Goal: Task Accomplishment & Management: Use online tool/utility

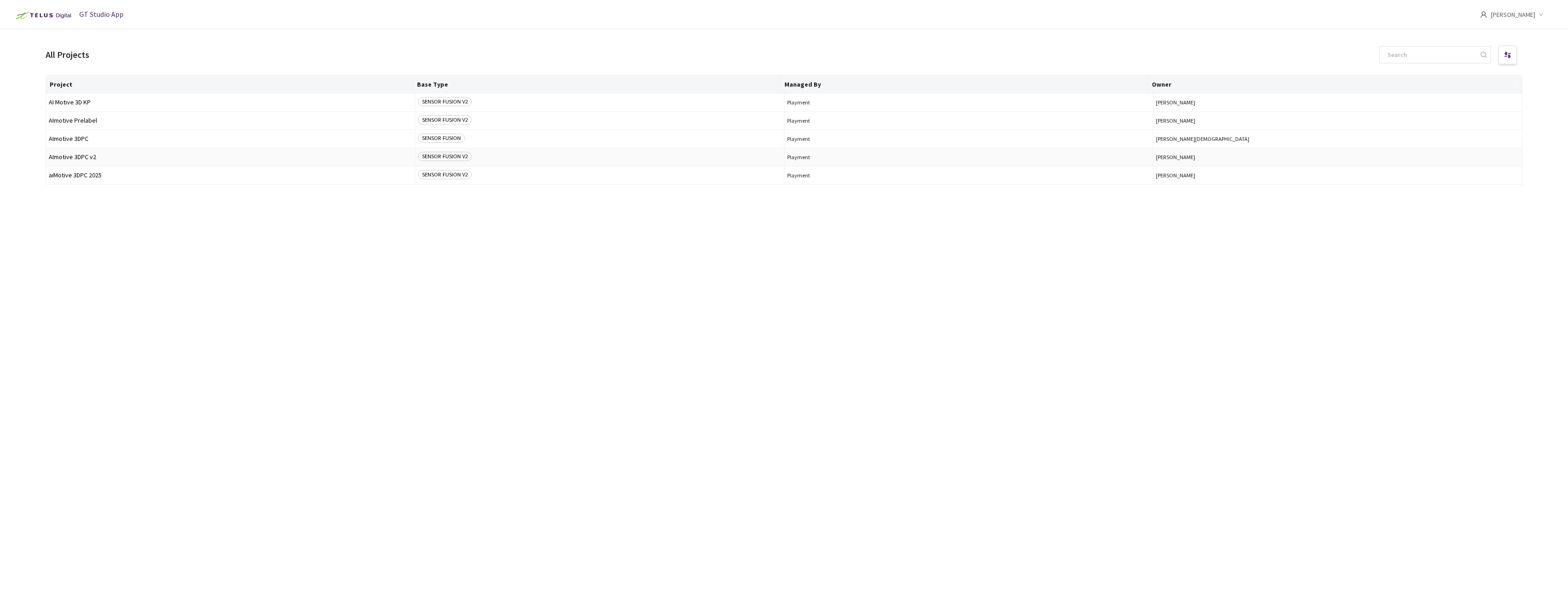
click at [108, 160] on span "AImotive 3DPC v2" at bounding box center [230, 157] width 363 height 7
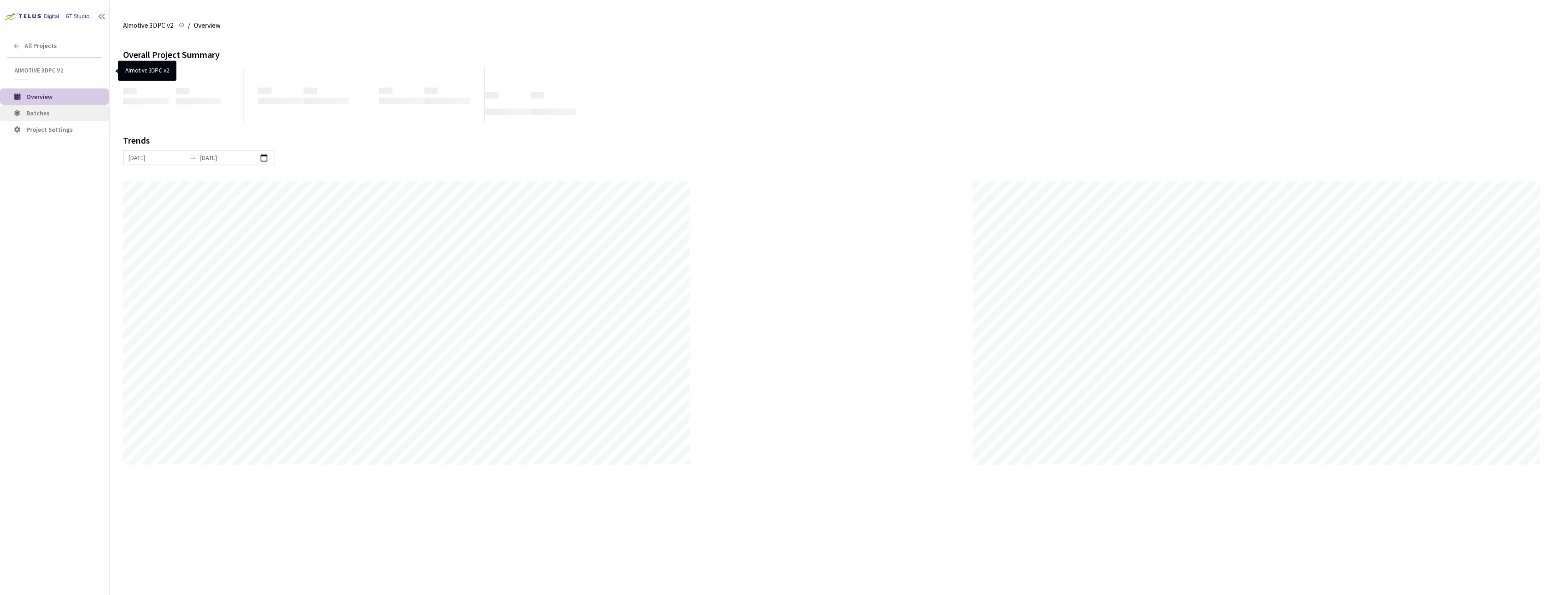
scroll to position [595, 1568]
click at [52, 113] on span "Batches" at bounding box center [64, 113] width 75 height 8
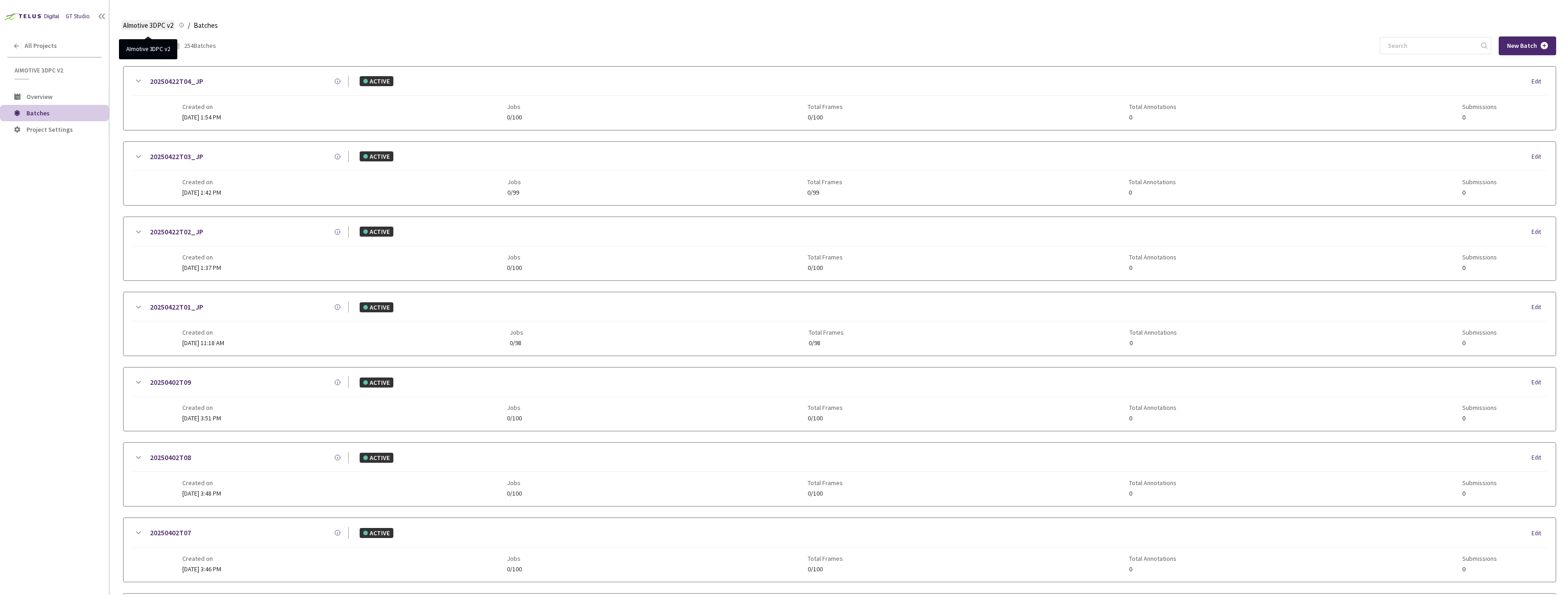
click at [151, 28] on span "AImotive 3DPC v2" at bounding box center [148, 26] width 50 height 11
click at [142, 28] on span "AImotive 3DPC v2" at bounding box center [148, 26] width 50 height 11
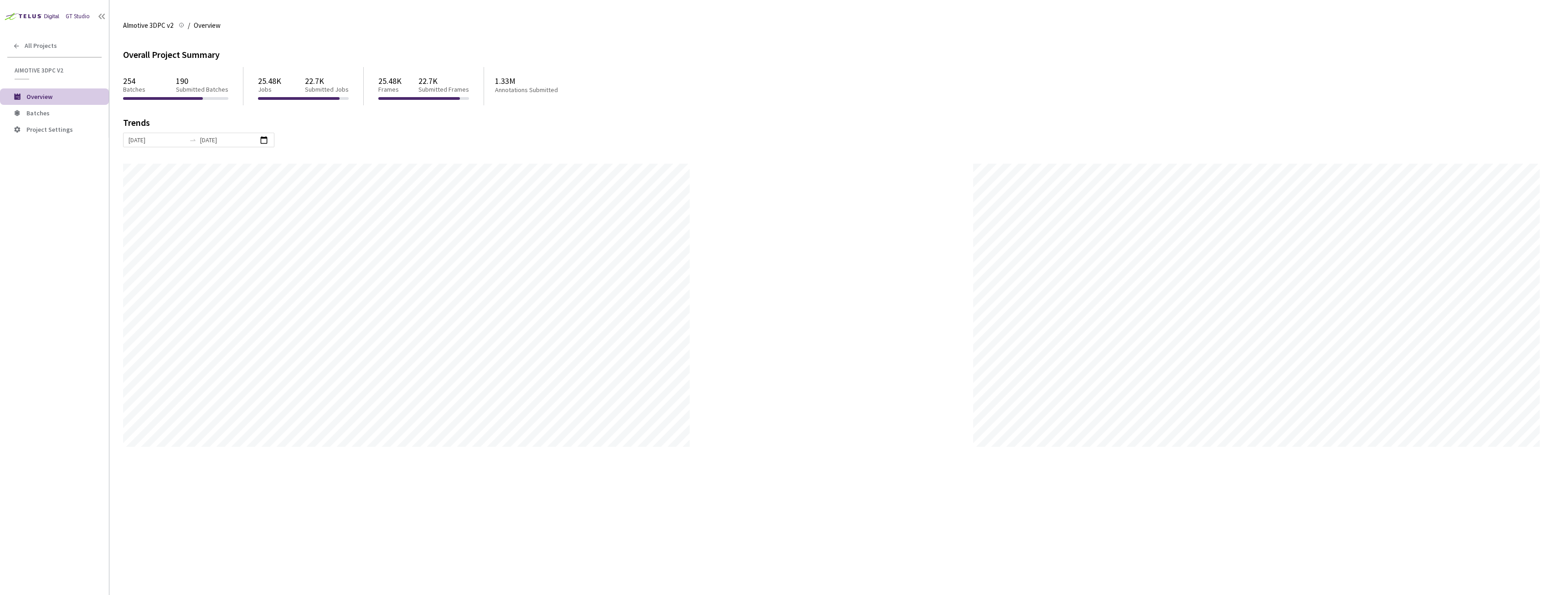
scroll to position [595, 1568]
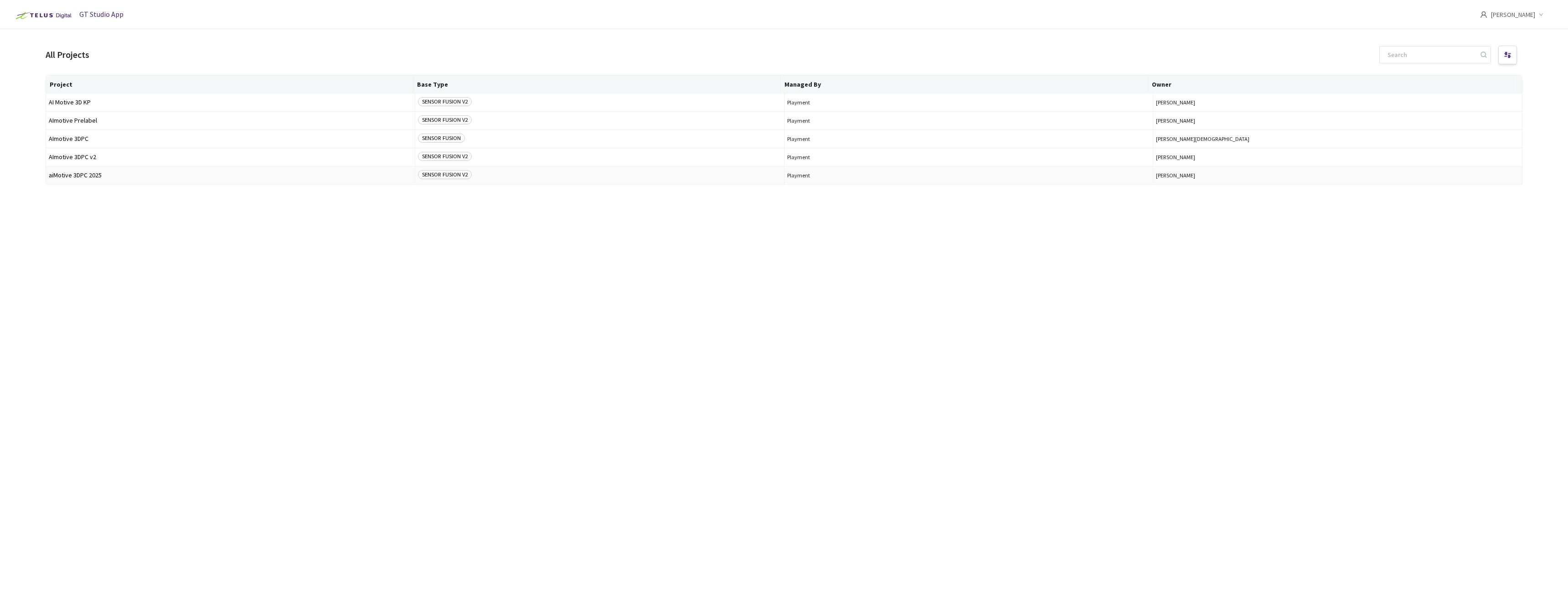
click at [100, 177] on span "aiMotive 3DPC 2025" at bounding box center [230, 175] width 363 height 7
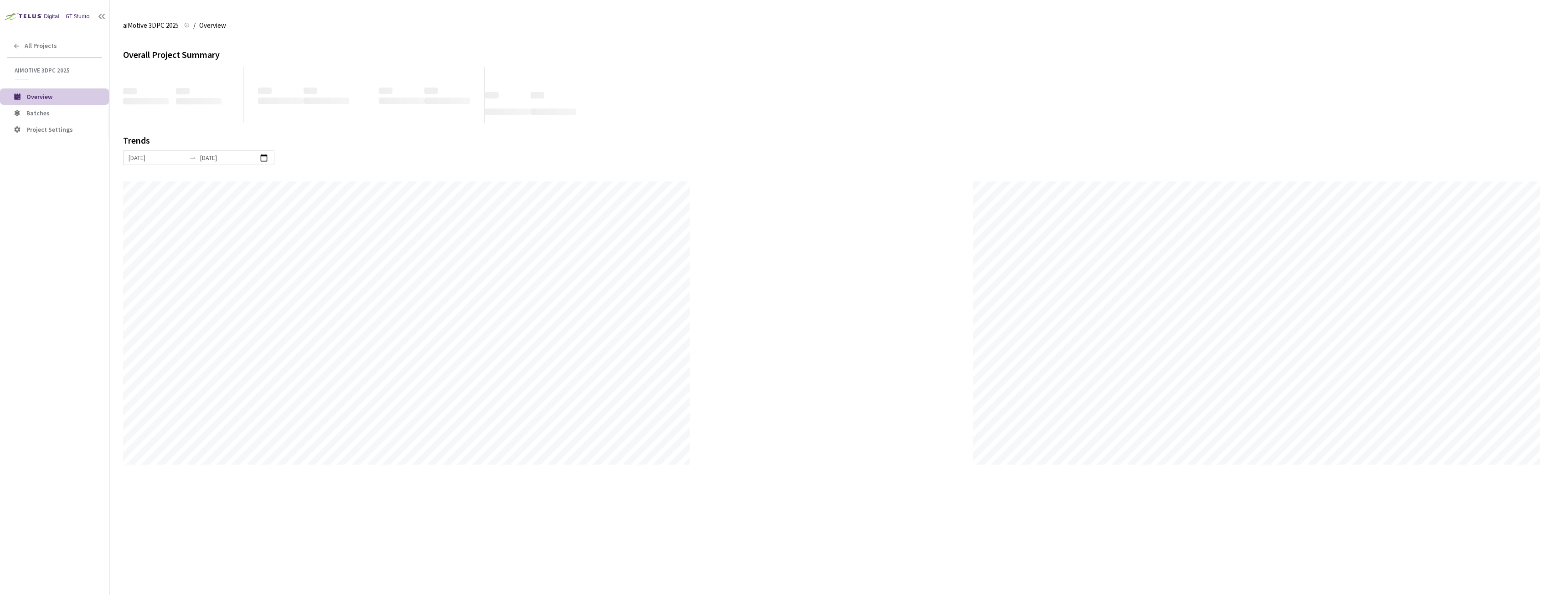
scroll to position [595, 1568]
click at [63, 116] on span "Batches" at bounding box center [64, 113] width 75 height 8
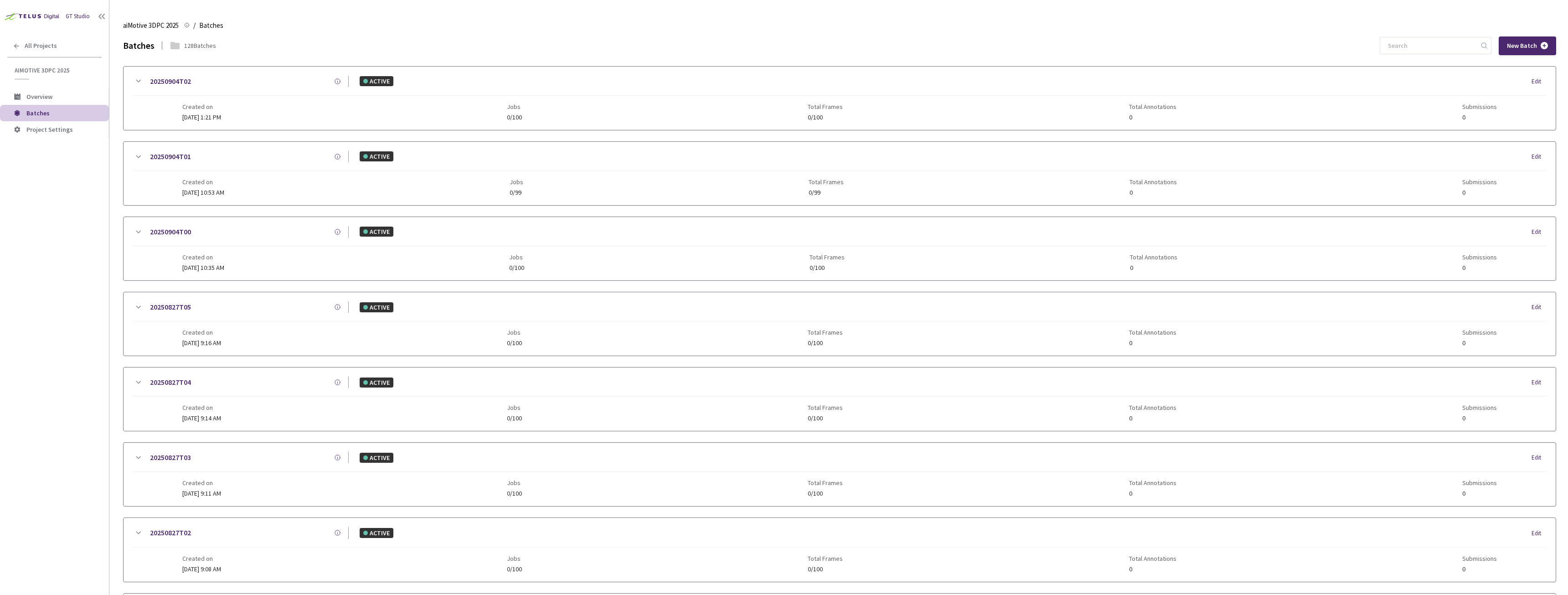
click at [37, 17] on img at bounding box center [31, 16] width 62 height 14
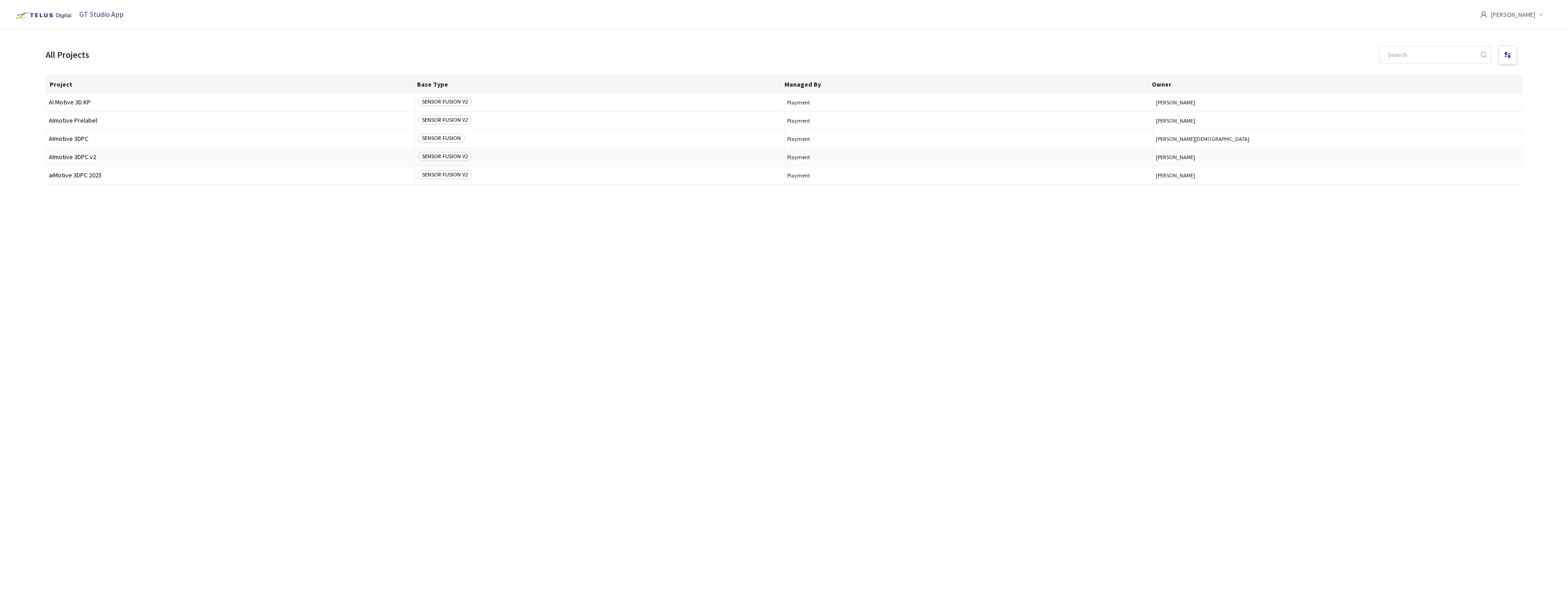
click at [85, 158] on span "AImotive 3DPC v2" at bounding box center [230, 157] width 363 height 7
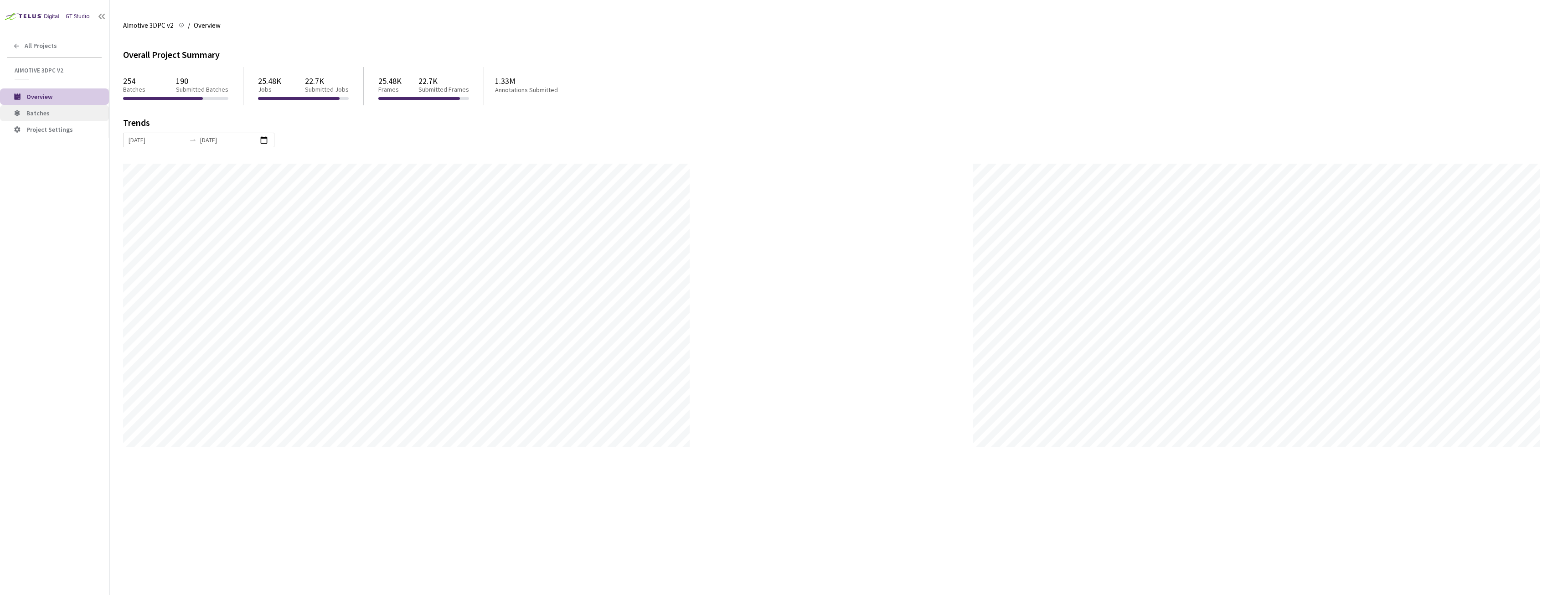
scroll to position [595, 1568]
click at [50, 111] on span "Batches" at bounding box center [64, 113] width 75 height 8
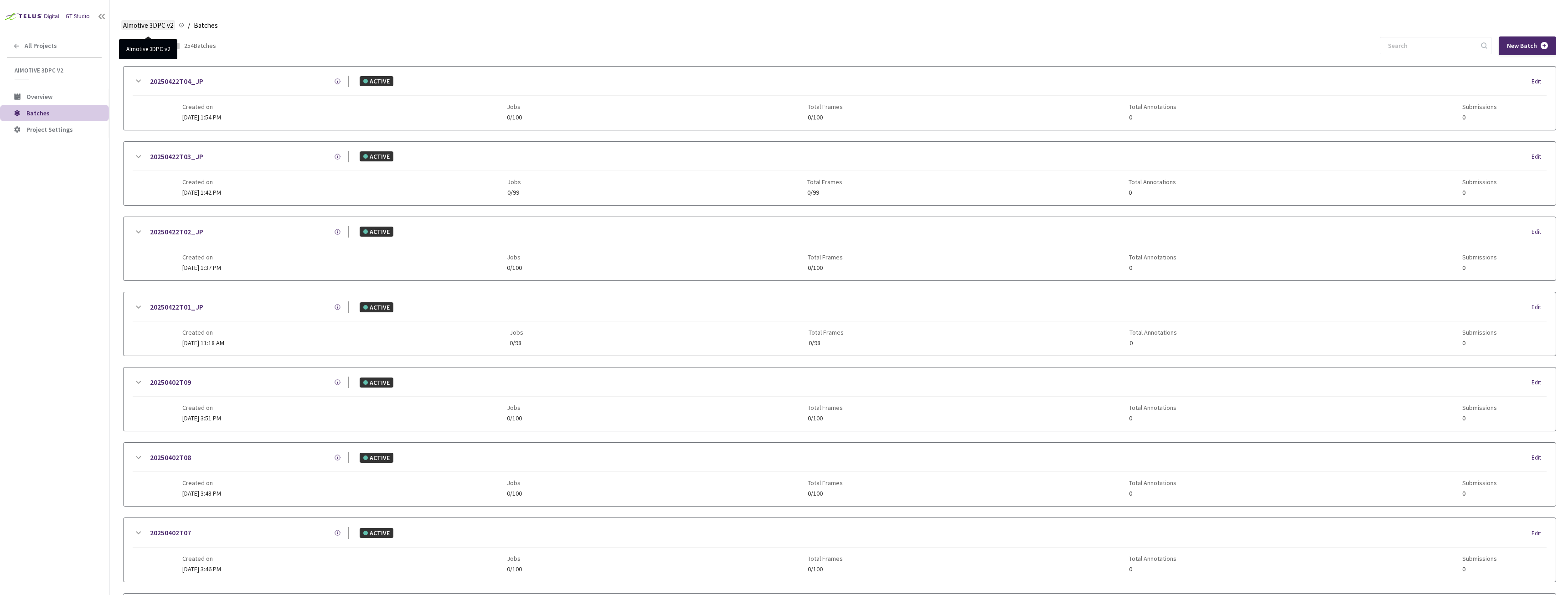
click at [150, 23] on span "AImotive 3DPC v2" at bounding box center [148, 26] width 50 height 11
click at [134, 24] on span "AImotive 3DPC v2" at bounding box center [148, 26] width 50 height 11
click at [55, 55] on div "GT Studio All Projects AImotive 3DPC v2 AImotive 3DPC v2 Overview Batches Proje…" at bounding box center [54, 280] width 109 height 560
click at [52, 46] on span "All Projects" at bounding box center [40, 46] width 32 height 8
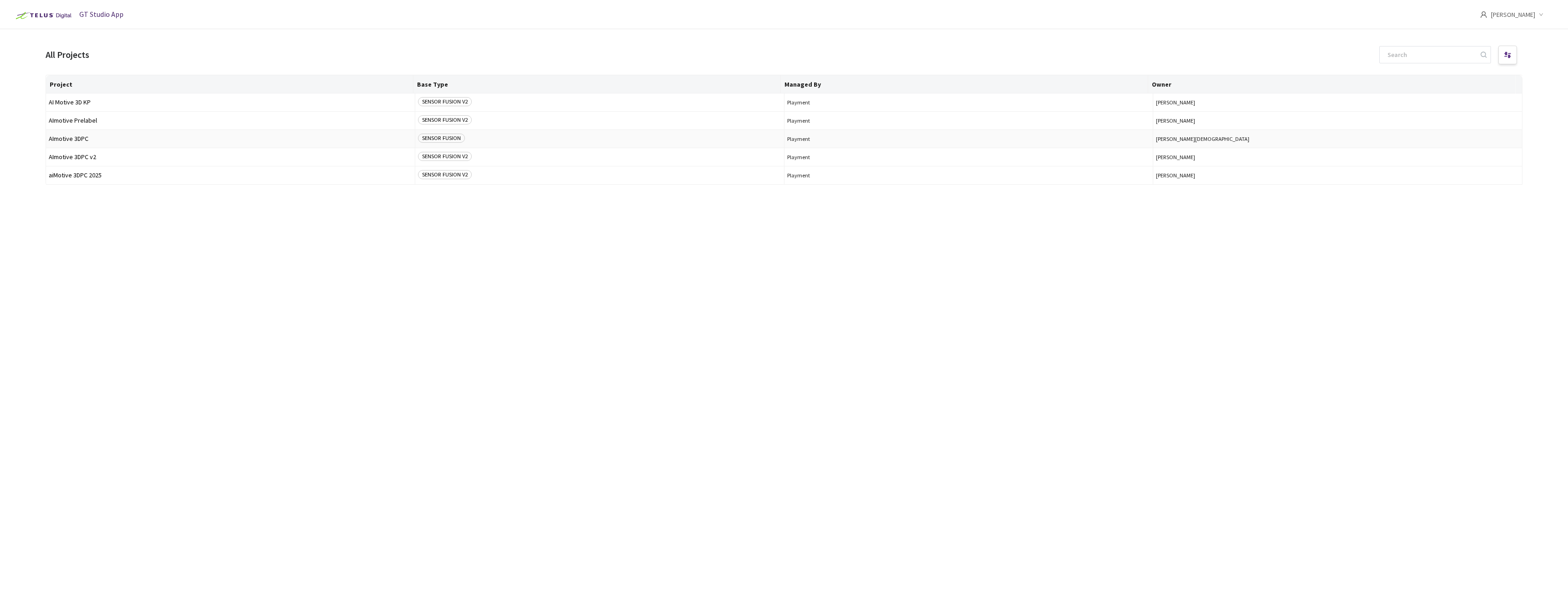
click at [102, 140] on span "AImotive 3DPC" at bounding box center [230, 138] width 363 height 7
click at [96, 174] on span "aiMotive 3DPC 2025" at bounding box center [230, 175] width 363 height 7
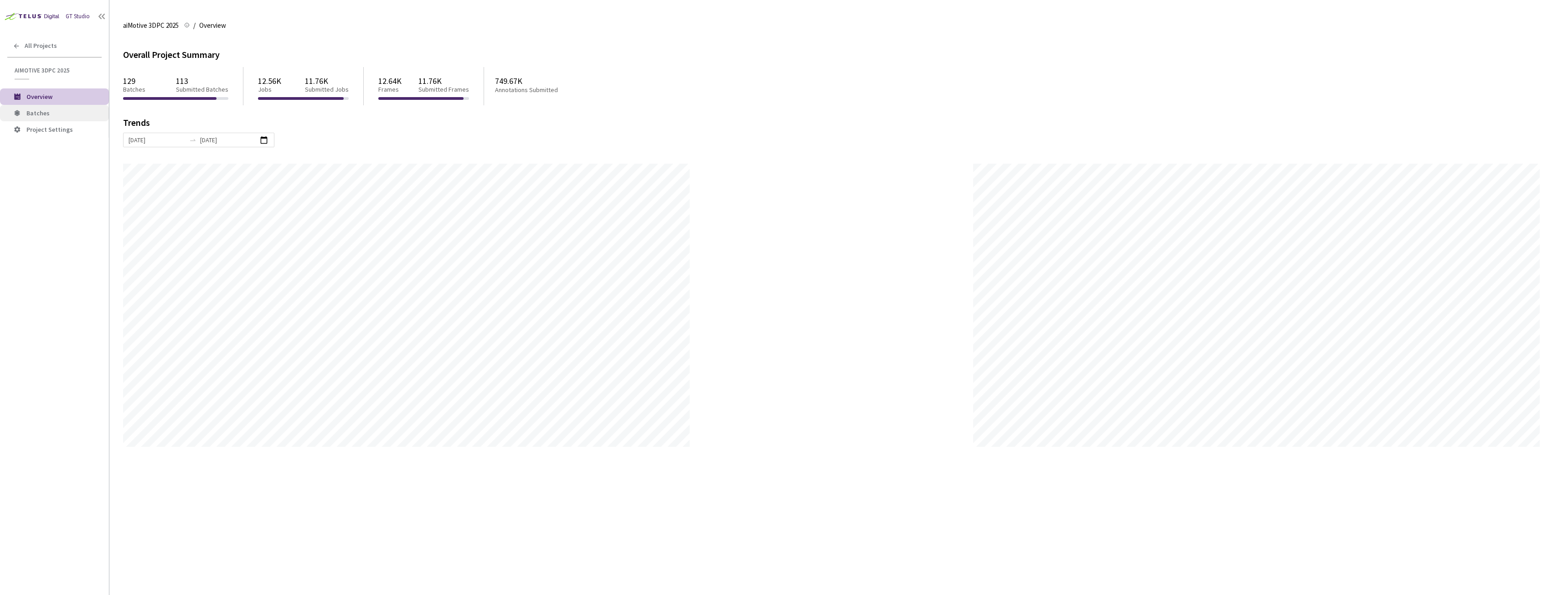
scroll to position [595, 1568]
click at [41, 112] on span "Batches" at bounding box center [38, 113] width 23 height 8
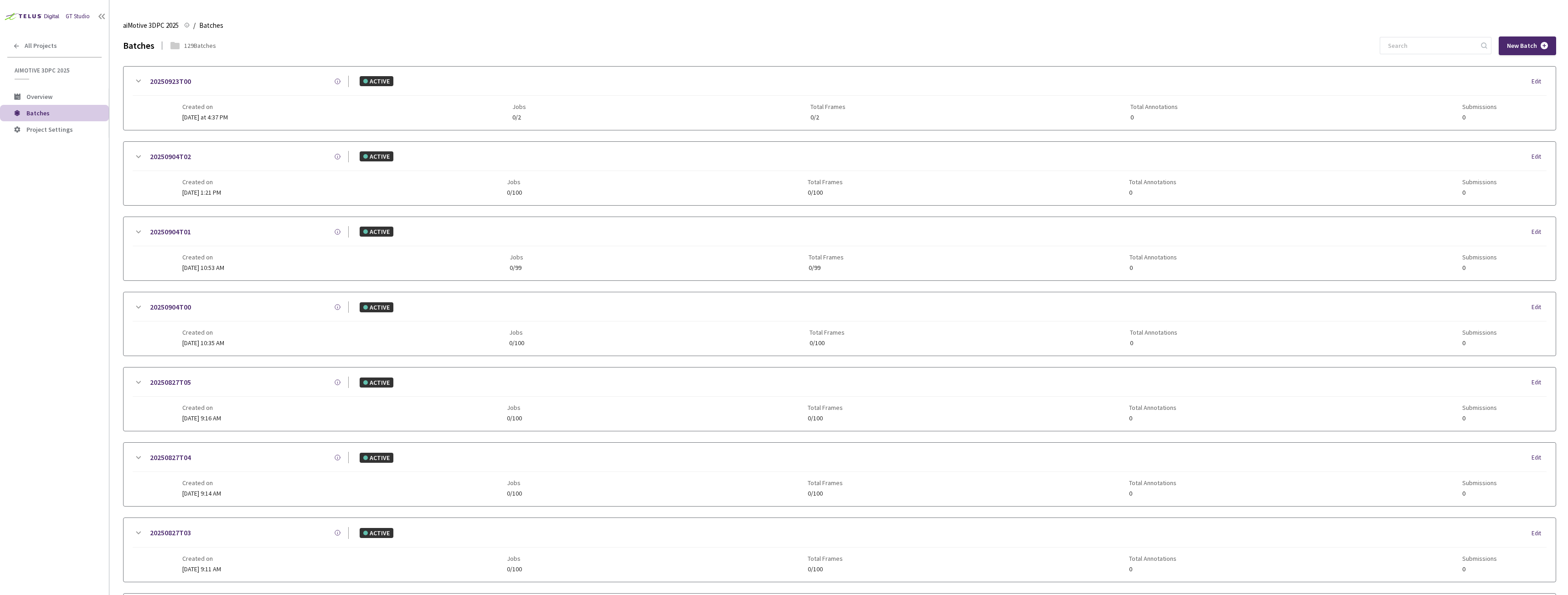
click at [550, 75] on div "20250923T00 ACTIVE Edit Created on Today at 4:37 PM Jobs 0/2 Total Frames 0/2 T…" at bounding box center [839, 98] width 1432 height 63
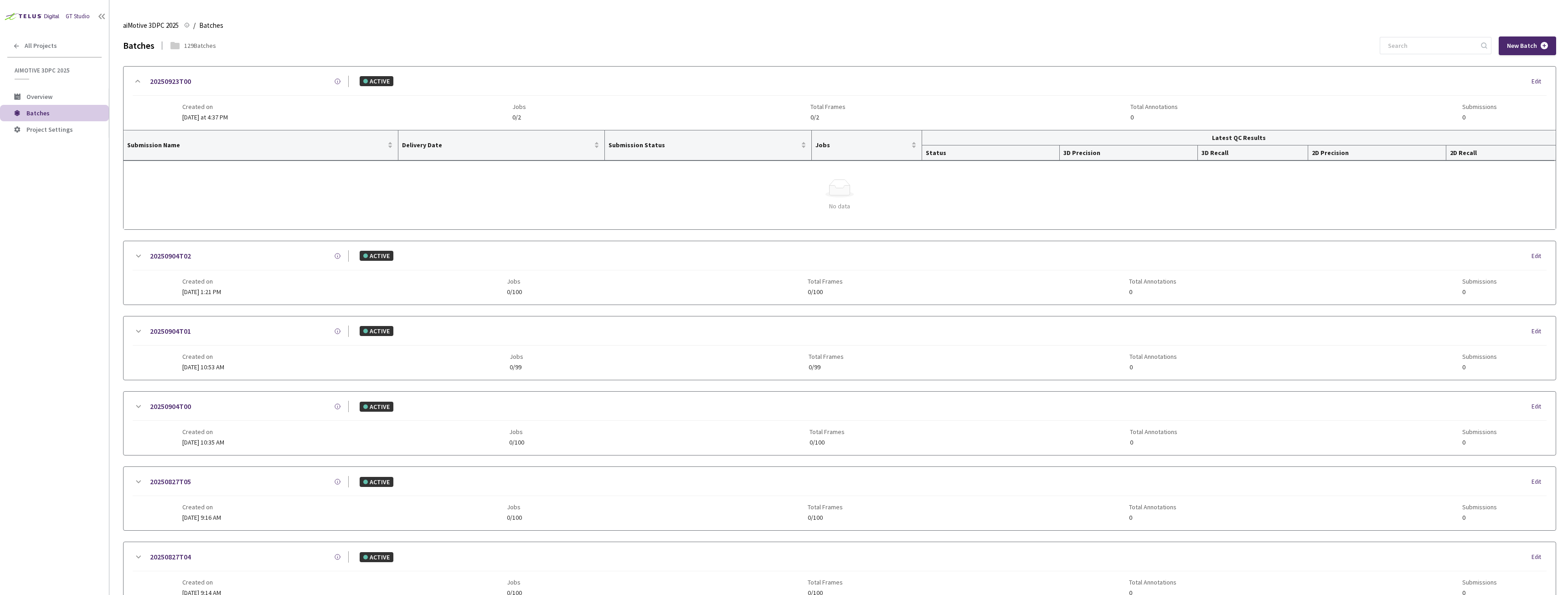
click at [174, 85] on link "20250923T00" at bounding box center [170, 81] width 41 height 12
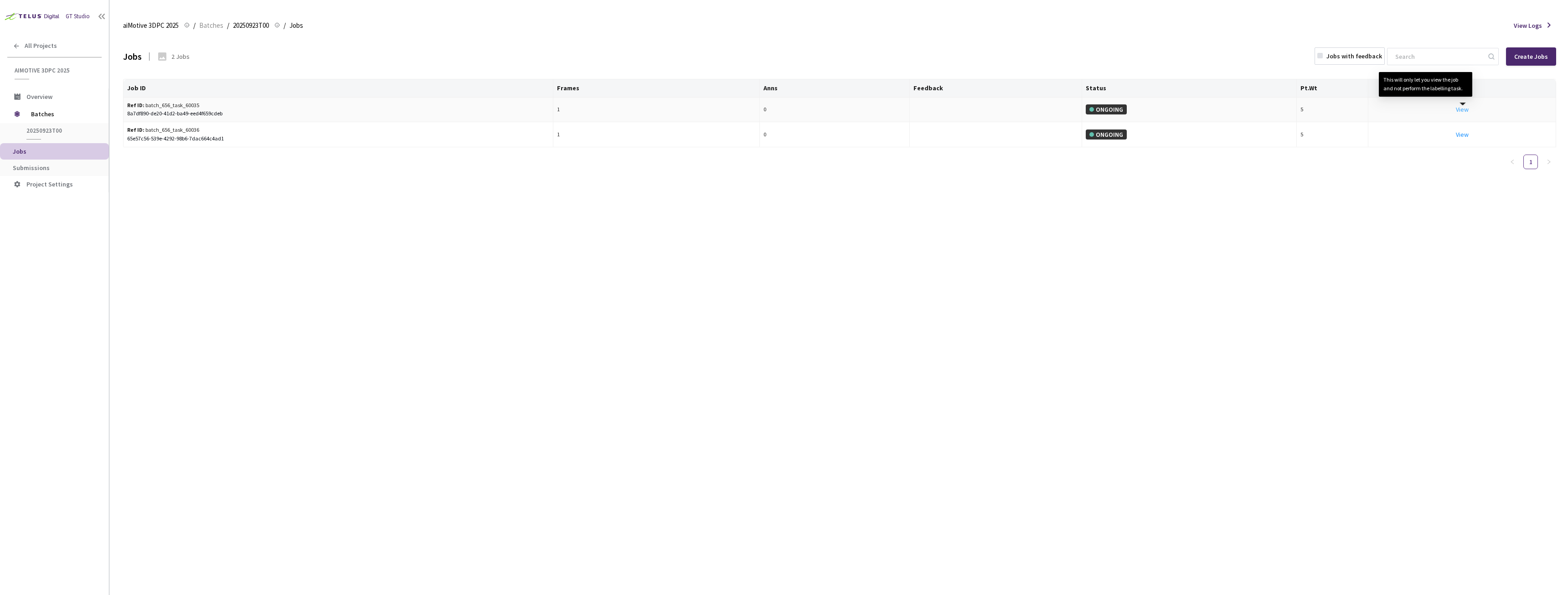
click at [1466, 108] on link "View This will only let you view the job and not perform the labelling task." at bounding box center [1462, 109] width 13 height 8
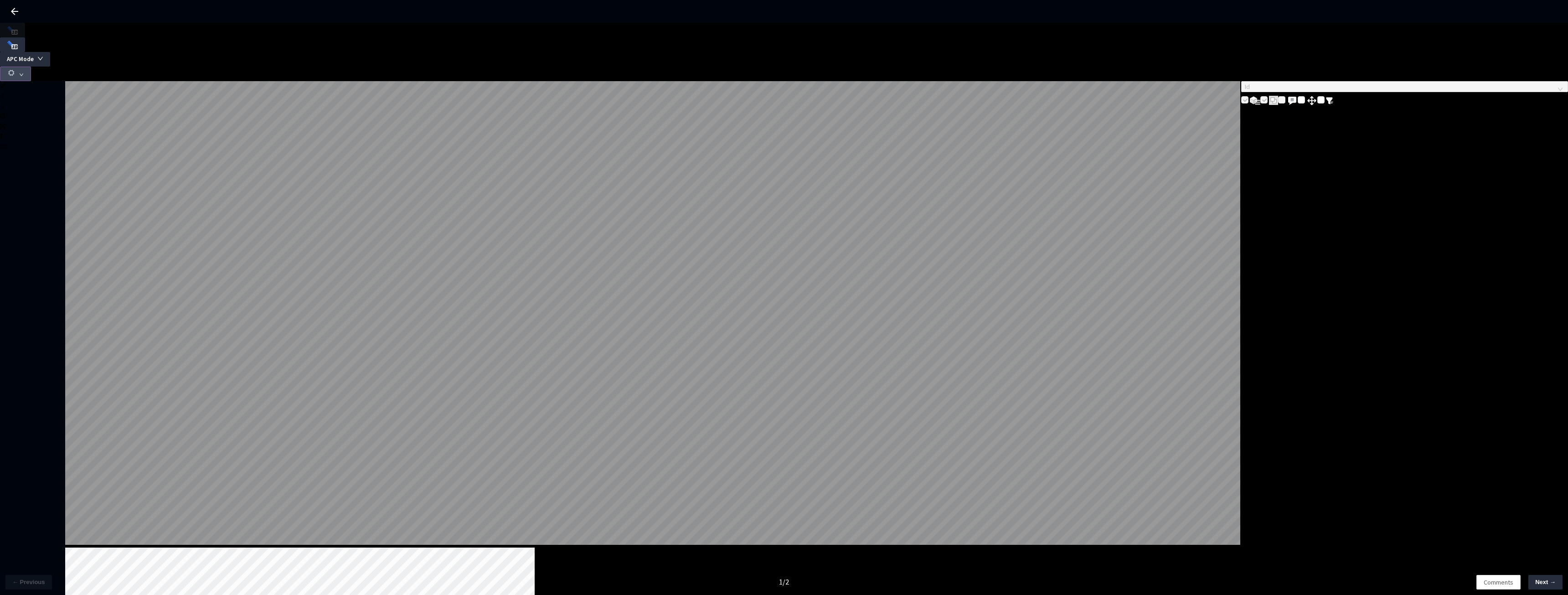
click at [24, 72] on icon "down" at bounding box center [21, 74] width 4 height 4
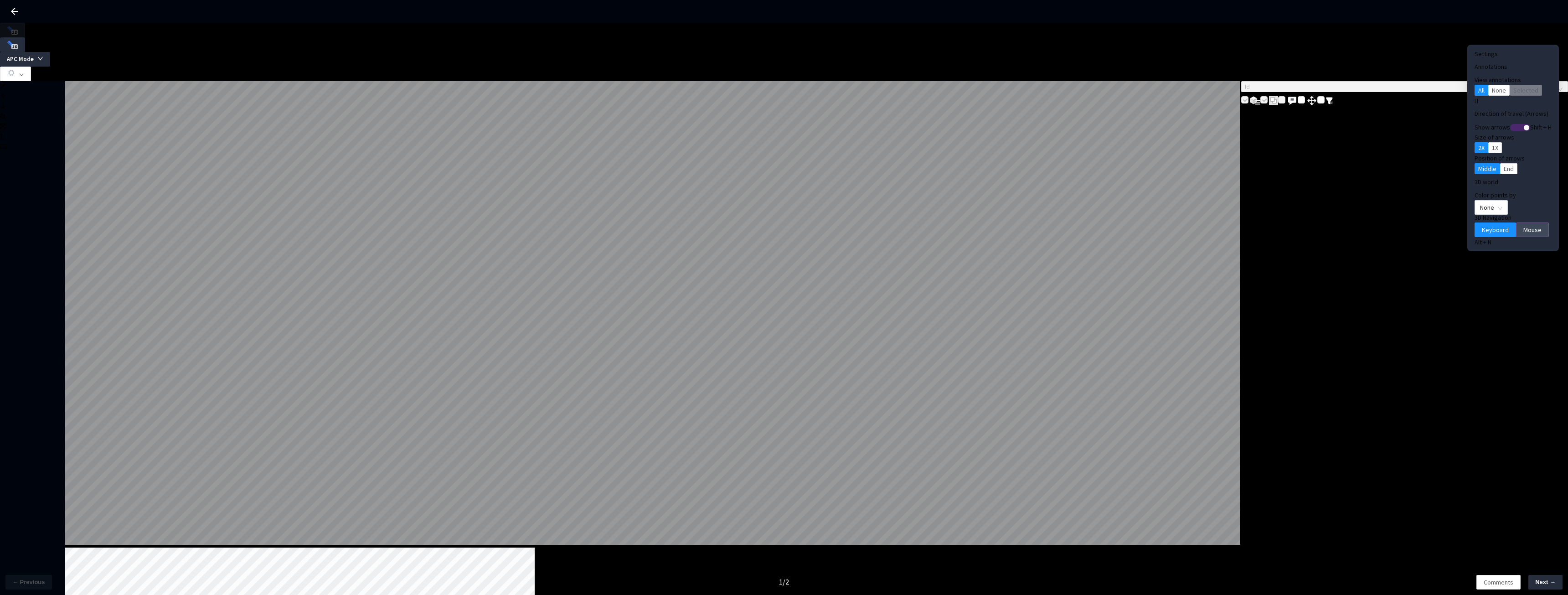
click at [1524, 225] on span "Mouse" at bounding box center [1533, 230] width 18 height 10
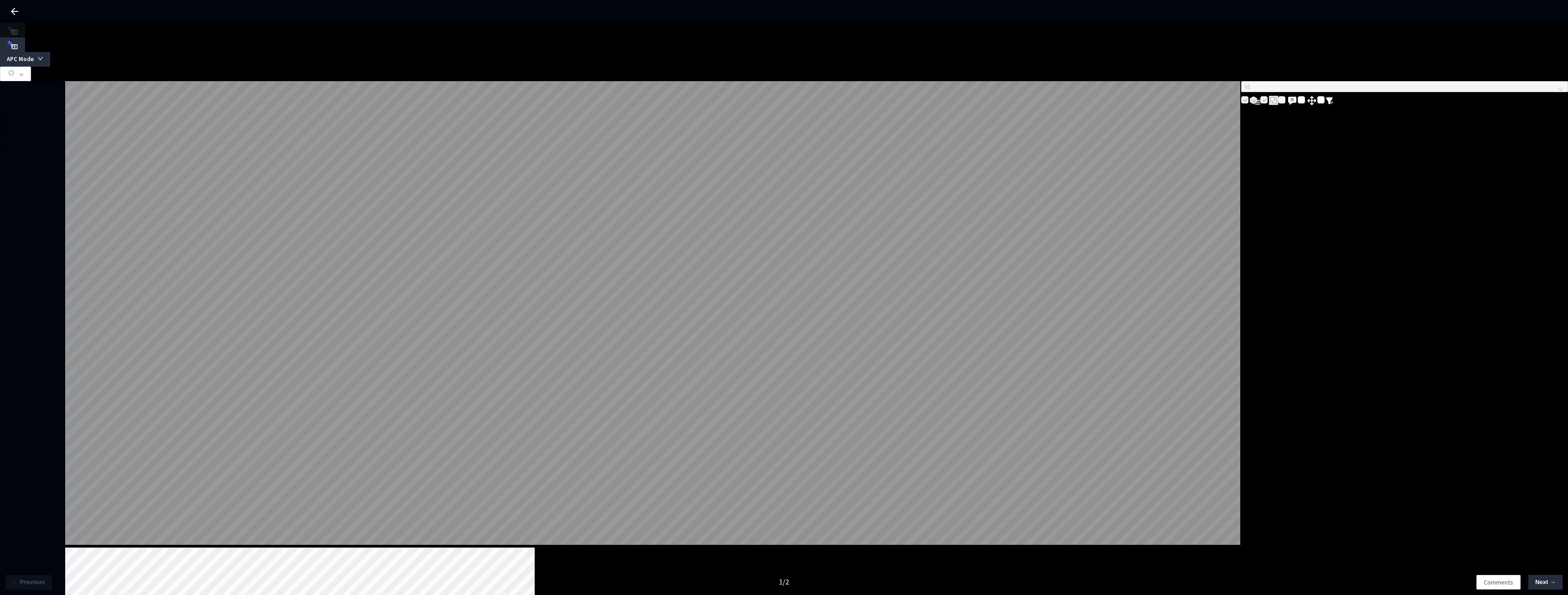
click at [71, 132] on div at bounding box center [85, 129] width 65 height 5
click at [23, 11] on div at bounding box center [784, 11] width 1568 height 23
click at [12, 10] on icon at bounding box center [15, 12] width 11 height 11
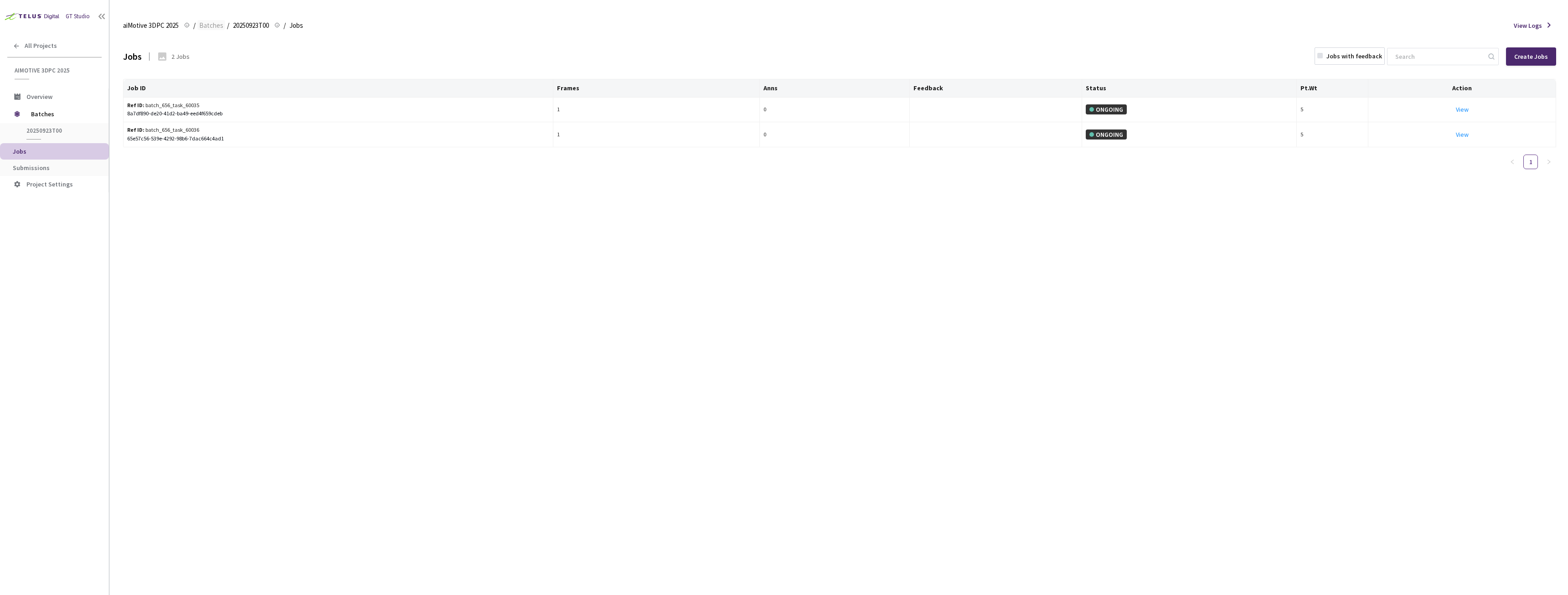
click at [204, 28] on span "Batches" at bounding box center [211, 26] width 24 height 11
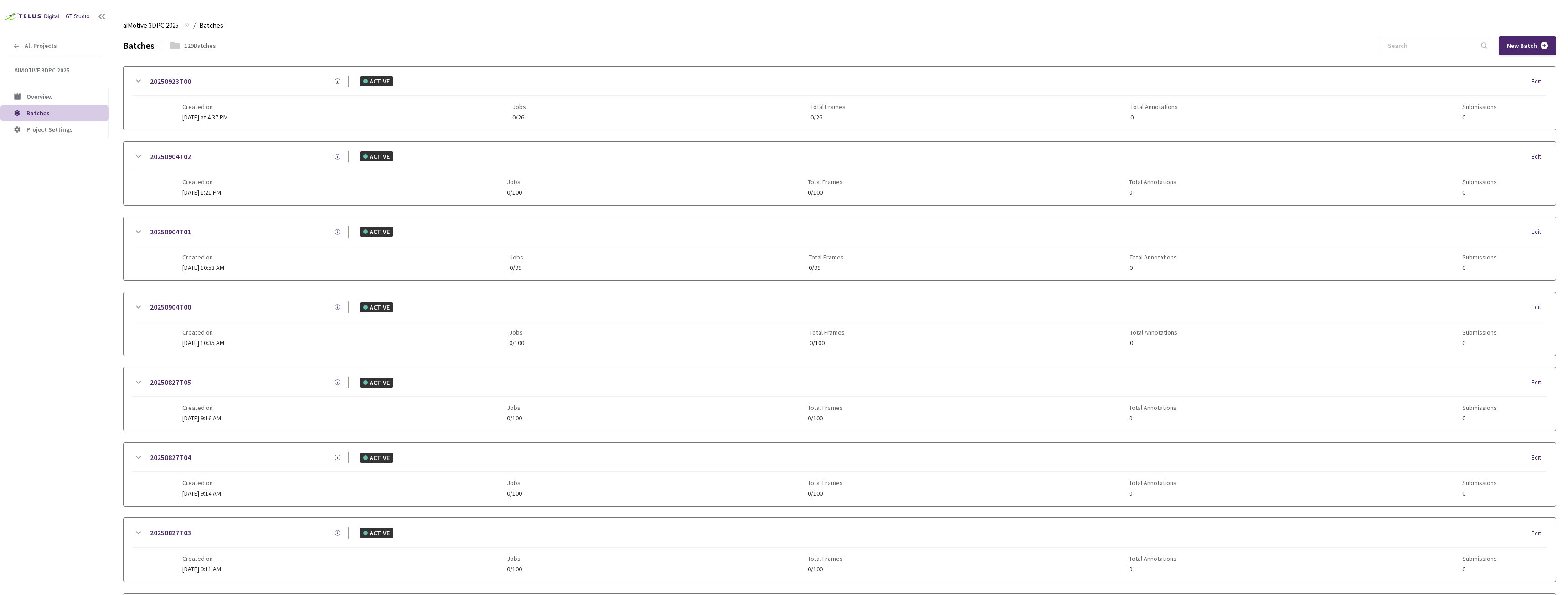
click at [747, 29] on div "aiMotive 3DPC 2025 aiMotive 3DPC 2025 / Batches Batches" at bounding box center [839, 26] width 1433 height 22
